Goal: Check status: Check status

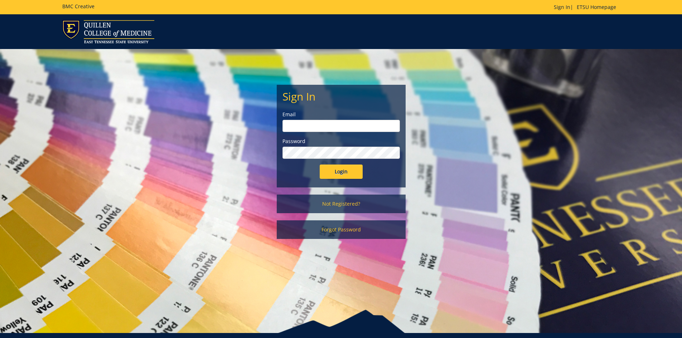
type input "[EMAIL_ADDRESS][DOMAIN_NAME]"
click at [343, 173] on input "Login" at bounding box center [341, 172] width 43 height 14
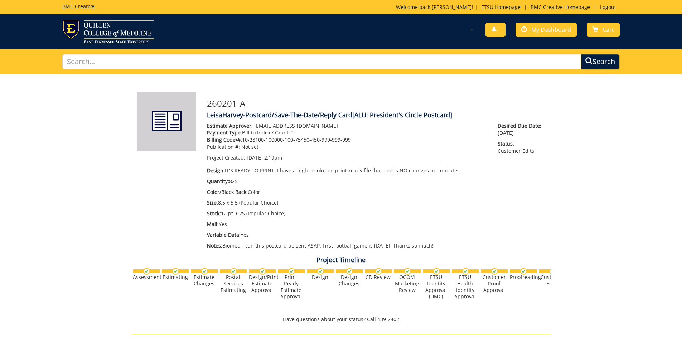
scroll to position [632, 0]
click at [546, 32] on span "My Dashboard" at bounding box center [551, 30] width 40 height 8
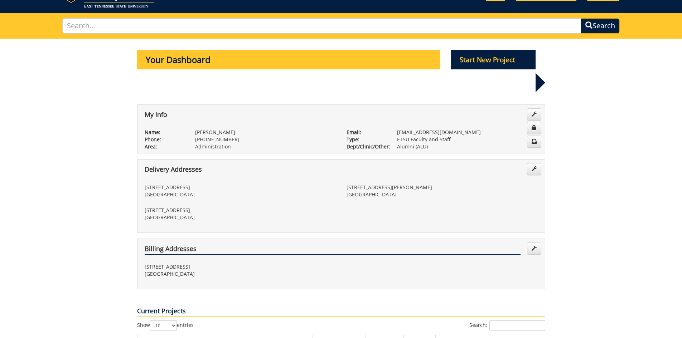
scroll to position [107, 0]
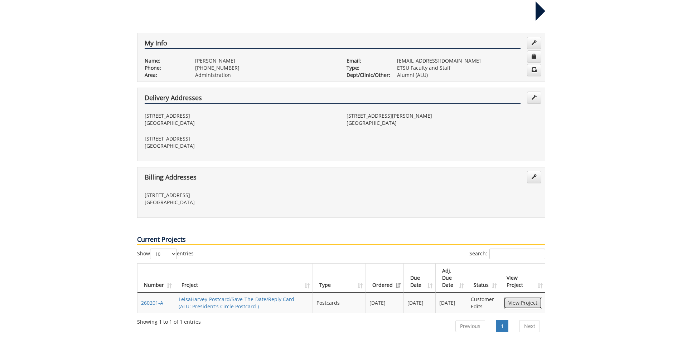
click at [530, 297] on link "View Project" at bounding box center [522, 303] width 38 height 12
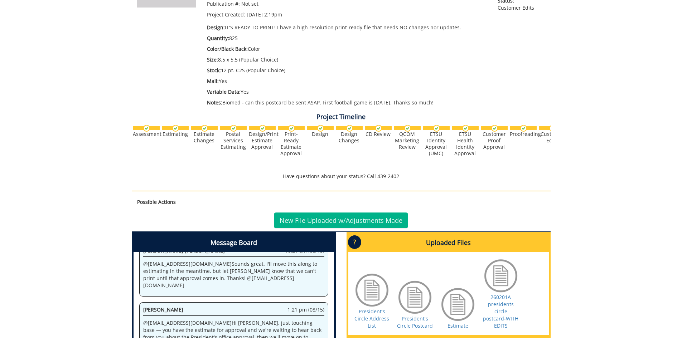
scroll to position [179, 0]
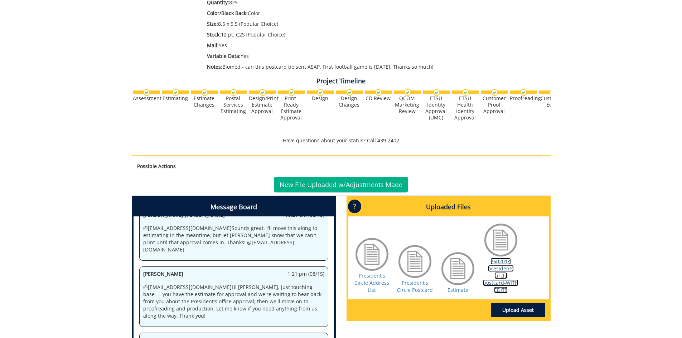
click at [501, 271] on link "260201A presidents circle postcard-WITH EDITS" at bounding box center [500, 275] width 35 height 35
